Goal: Check status: Check status

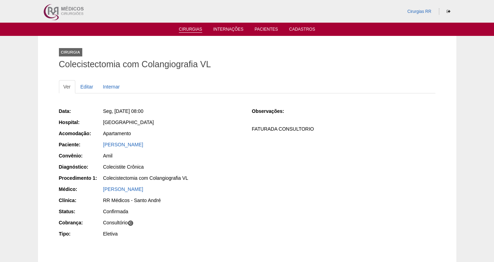
click at [191, 32] on link "Cirurgias" at bounding box center [190, 30] width 23 height 6
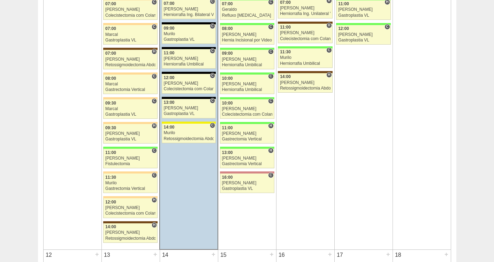
scroll to position [519, 0]
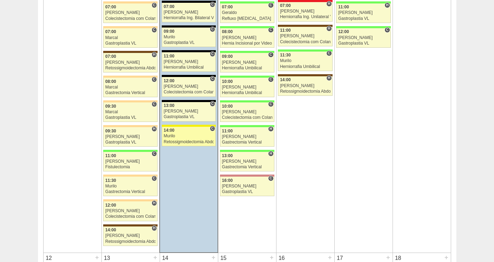
click at [172, 139] on link "88976 Cirurgias RR C 14:00 Murilo Retossigmoidectomia Abdominal VL Hospital San…" at bounding box center [189, 137] width 54 height 20
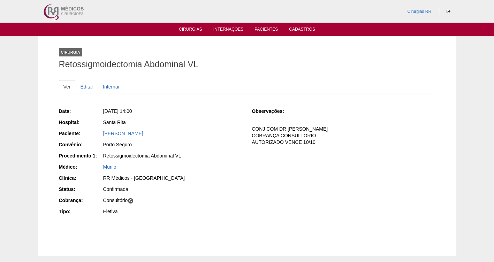
click at [122, 134] on link "[PERSON_NAME]" at bounding box center [123, 134] width 40 height 6
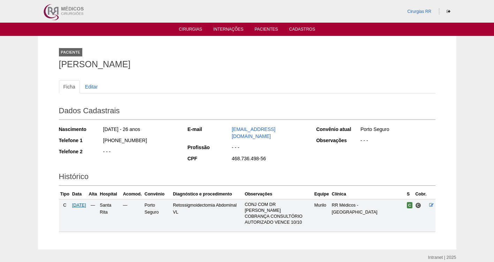
click at [83, 203] on span "07/10/2025" at bounding box center [79, 205] width 14 height 5
